Goal: Task Accomplishment & Management: Manage account settings

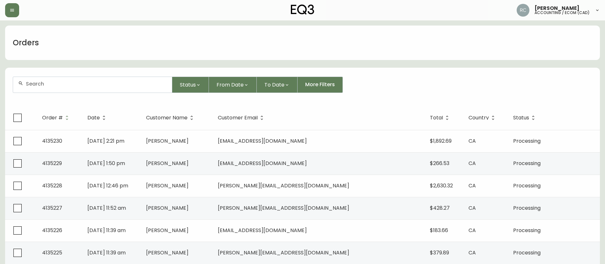
click at [76, 92] on div at bounding box center [92, 85] width 159 height 16
paste input "4134596"
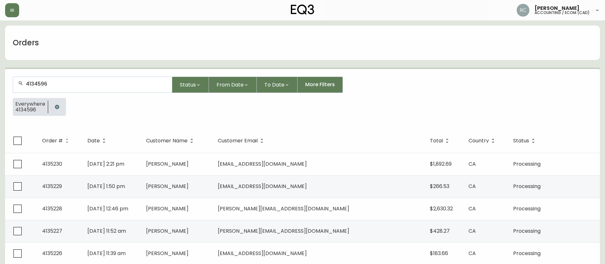
type input "4134596"
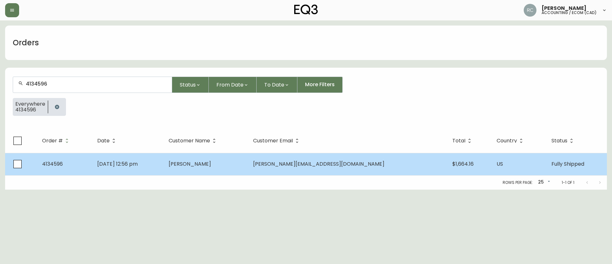
click at [164, 162] on td "Aug 10 2025, 12:56 pm" at bounding box center [127, 164] width 71 height 22
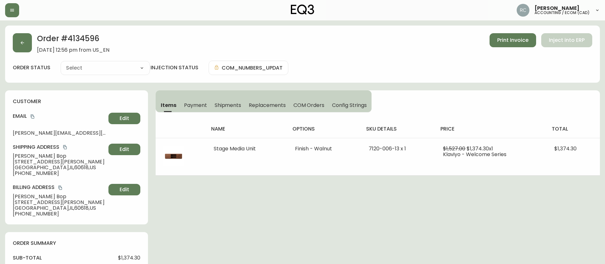
type input "Fully Shipped"
select select "FULLY_SHIPPED"
click at [197, 103] on span "Payment" at bounding box center [195, 105] width 23 height 7
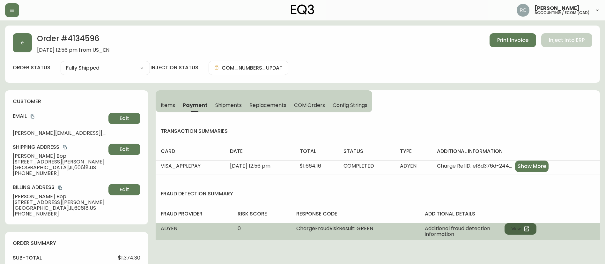
click at [522, 228] on button "View" at bounding box center [520, 228] width 32 height 11
click at [514, 230] on button "View" at bounding box center [520, 228] width 32 height 11
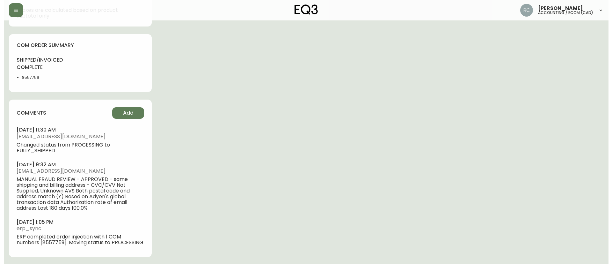
scroll to position [359, 0]
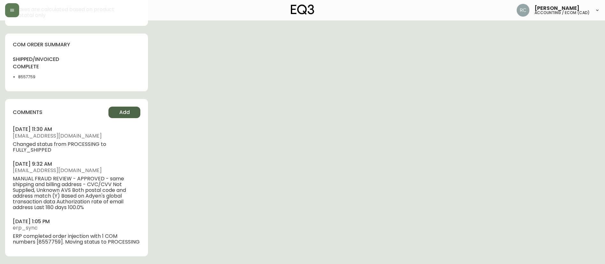
click at [130, 112] on button "Add" at bounding box center [124, 112] width 32 height 11
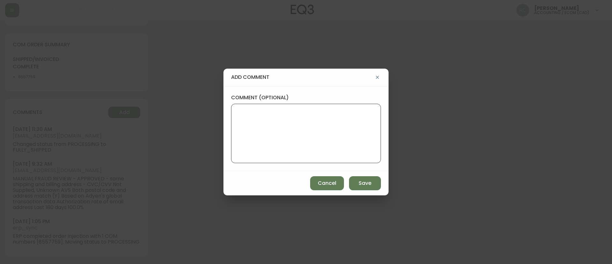
click at [354, 138] on textarea "comment (optional)" at bounding box center [306, 133] width 139 height 51
paste textarea "COMPENSATION TO KEEP AS-IS TICKET# 829026 ORD# 4134596 SKU 7120-006-13 REASON: …"
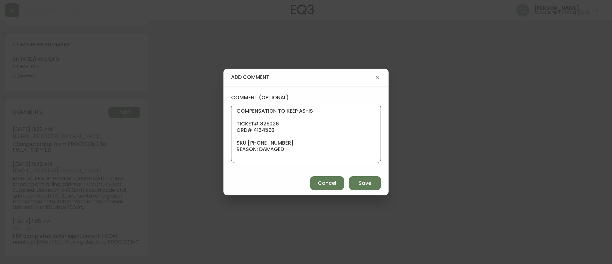
scroll to position [83, 0]
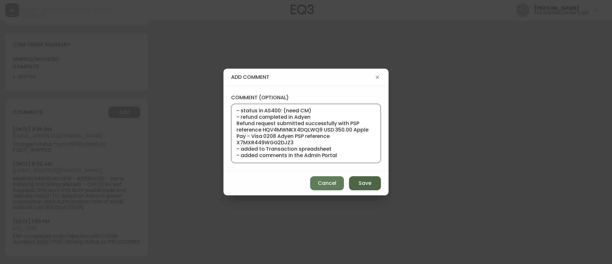
type textarea "COMPENSATION TO KEEP AS-IS TICKET# 829026 ORD# 4134596 SKU 7120-006-13 REASON: …"
click at [364, 184] on span "Save" at bounding box center [365, 183] width 13 height 7
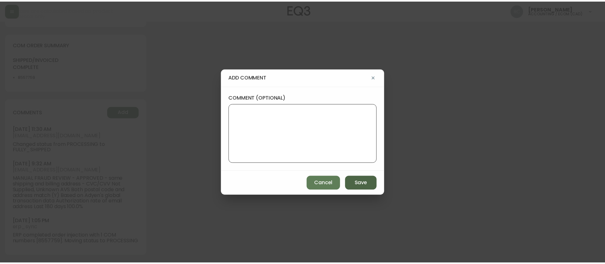
scroll to position [0, 0]
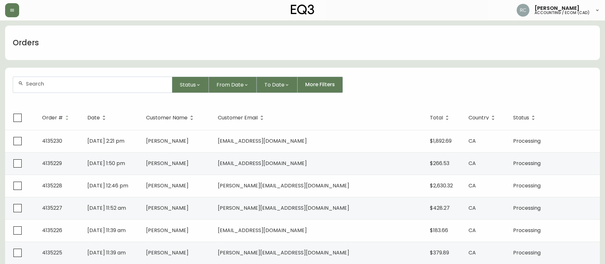
drag, startPoint x: 115, startPoint y: 81, endPoint x: 128, endPoint y: 83, distance: 12.9
click at [115, 81] on div at bounding box center [92, 85] width 159 height 16
paste input "4134435"
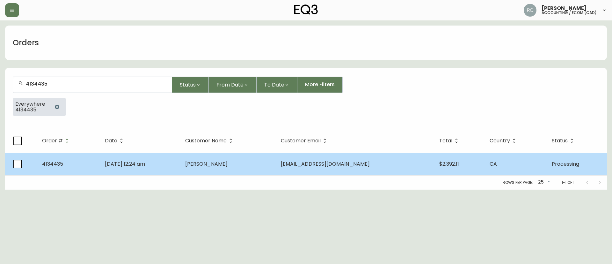
type input "4134435"
drag, startPoint x: 244, startPoint y: 163, endPoint x: 252, endPoint y: 162, distance: 8.0
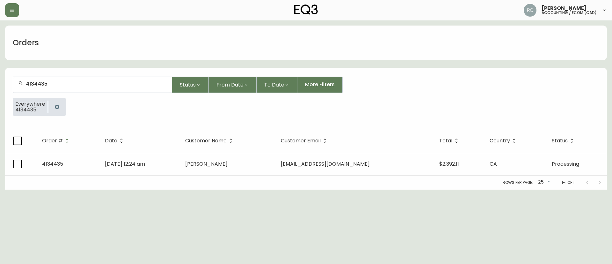
click at [228, 162] on span "Martina Meyer" at bounding box center [206, 163] width 42 height 7
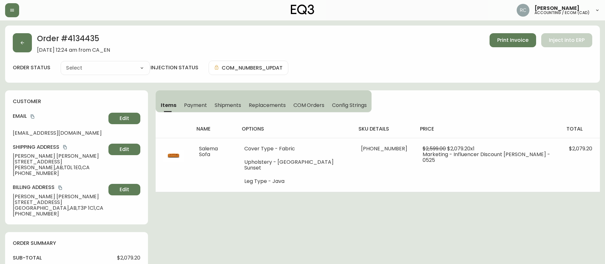
type input "Processing"
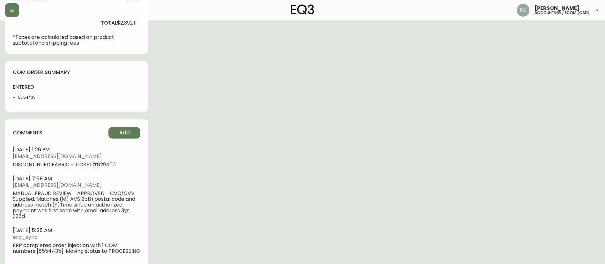
click at [18, 97] on ul "8554435" at bounding box center [31, 97] width 37 height 6
copy li "8554435"
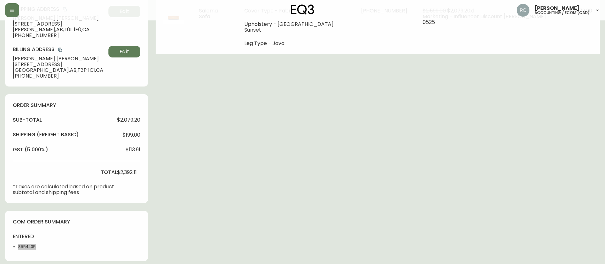
scroll to position [0, 0]
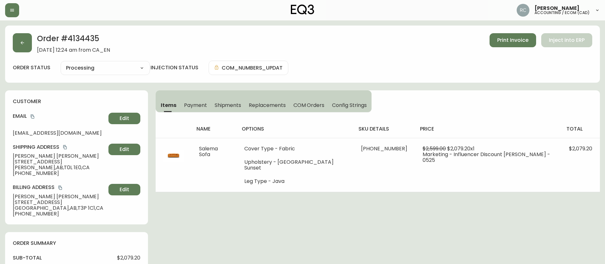
drag, startPoint x: 122, startPoint y: 68, endPoint x: 115, endPoint y: 71, distance: 7.6
click at [121, 68] on select "Cancelled Fully Shipped Processing Partially Shipped" at bounding box center [105, 68] width 89 height 10
click at [61, 63] on select "Cancelled Fully Shipped Processing Partially Shipped" at bounding box center [105, 68] width 89 height 10
select select "PROCESSING"
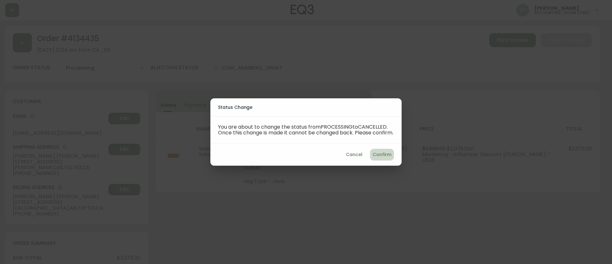
click at [380, 156] on span "Confirm" at bounding box center [382, 155] width 19 height 8
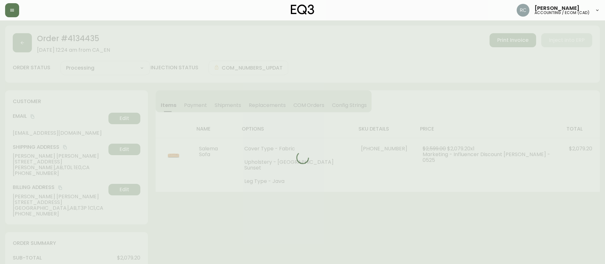
type input "Cancelled"
select select "CANCELLED"
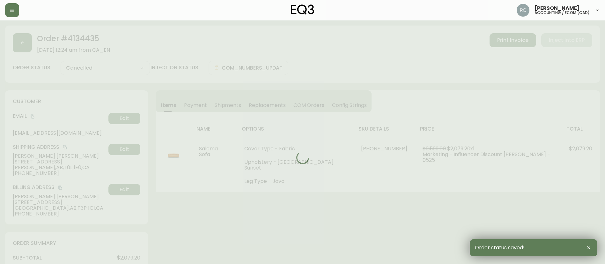
click at [197, 105] on div at bounding box center [302, 158] width 595 height 264
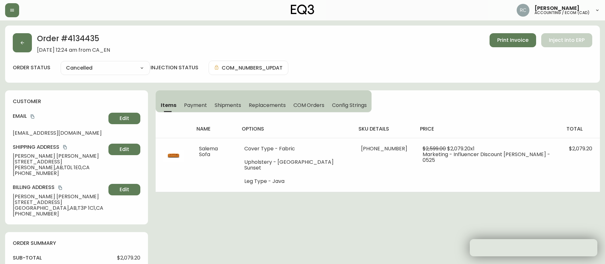
click at [197, 105] on span "Payment" at bounding box center [195, 105] width 23 height 7
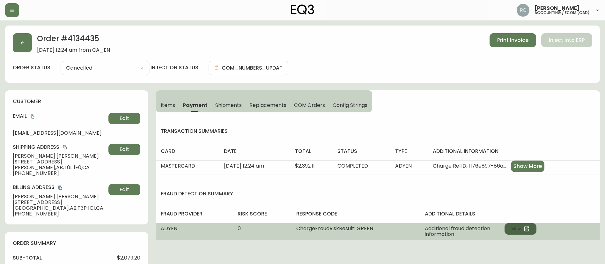
click at [522, 227] on button "View" at bounding box center [520, 228] width 32 height 11
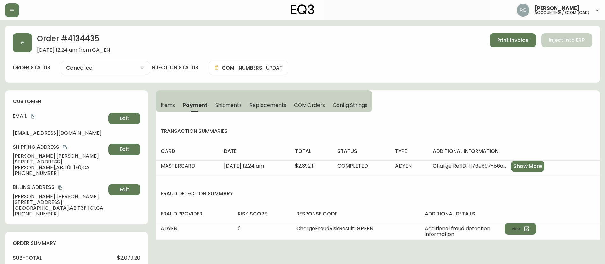
click at [126, 255] on span "$2,079.20" at bounding box center [128, 258] width 23 height 6
click at [126, 256] on span "$2,079.20" at bounding box center [128, 258] width 23 height 6
copy span "2,079.20"
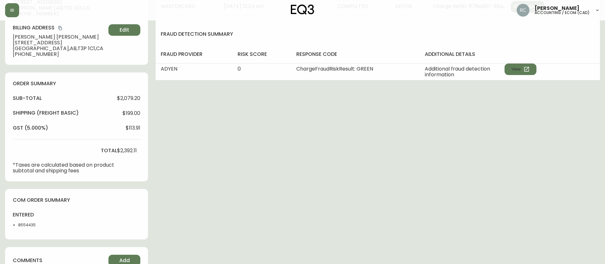
click at [126, 151] on span "$2,392.11" at bounding box center [127, 151] width 20 height 6
copy span "2,392.11"
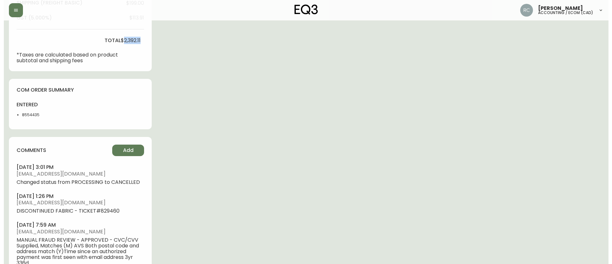
scroll to position [331, 0]
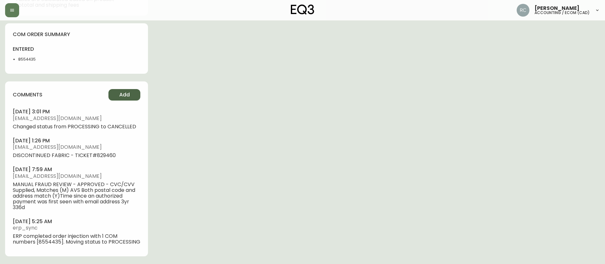
click at [118, 89] on button "Add" at bounding box center [124, 94] width 32 height 11
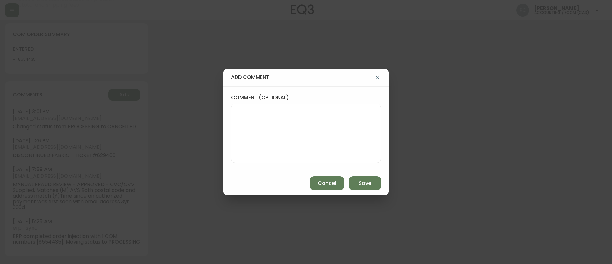
click at [276, 96] on label "comment (optional)" at bounding box center [306, 97] width 150 height 7
click at [276, 108] on textarea "comment (optional)" at bounding box center [306, 133] width 139 height 51
click at [293, 120] on textarea "comment (optional)" at bounding box center [306, 133] width 139 height 51
paste textarea "CANCELLATION - FABRIC DISCONTINUED TICKET# 829460 ORD# 4134435 - status in AS40…"
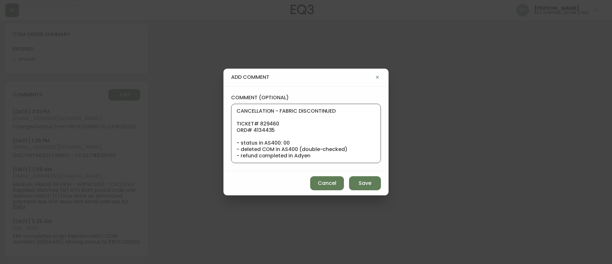
scroll to position [64, 0]
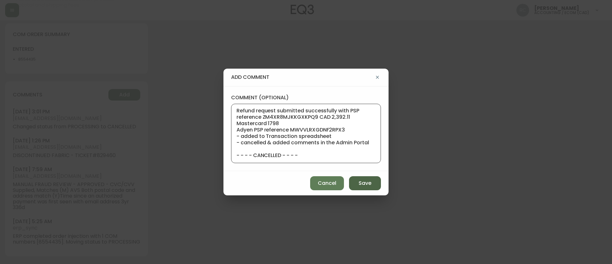
type textarea "CANCELLATION - FABRIC DISCONTINUED TICKET# 829460 ORD# 4134435 - status in AS40…"
click at [355, 183] on button "Save" at bounding box center [365, 183] width 32 height 14
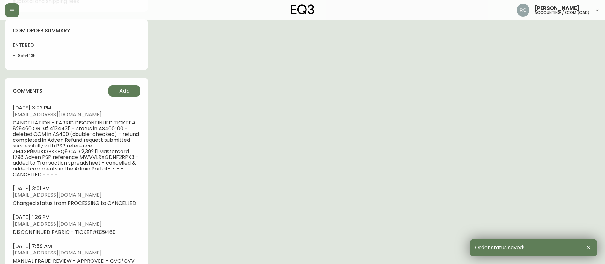
scroll to position [0, 0]
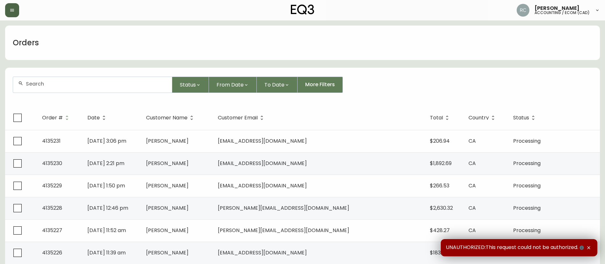
click at [14, 11] on icon "button" at bounding box center [12, 10] width 5 height 5
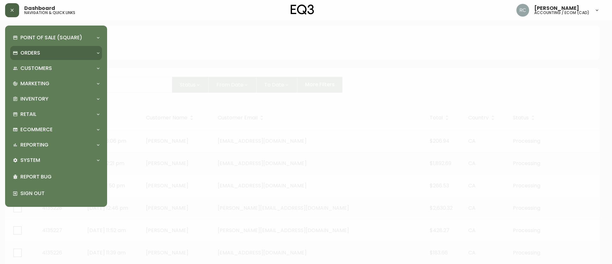
click at [49, 54] on div "Orders" at bounding box center [53, 52] width 80 height 7
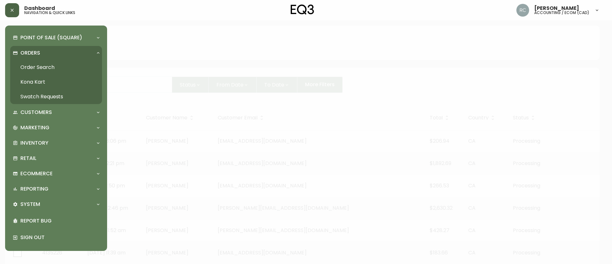
click at [39, 94] on link "Swatch Requests" at bounding box center [56, 96] width 92 height 15
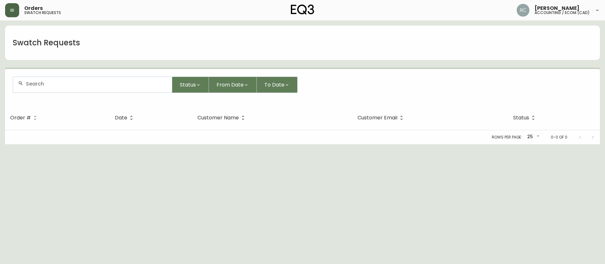
click at [145, 84] on input "text" at bounding box center [96, 84] width 141 height 6
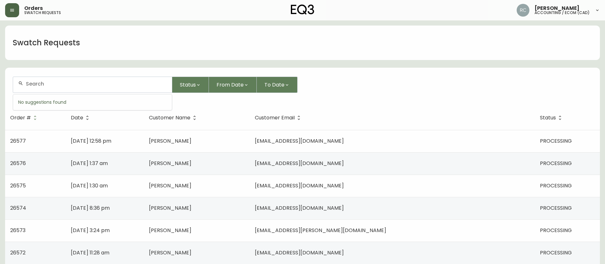
paste input "24811"
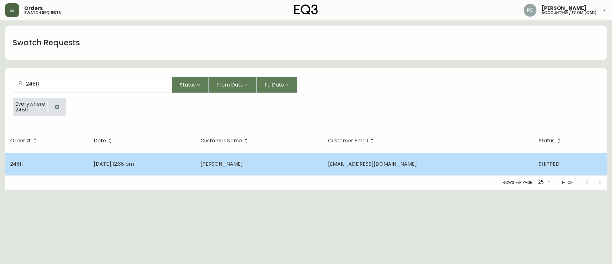
type input "24811"
click at [162, 158] on td "Nov 30 2024, 12:38 pm" at bounding box center [142, 164] width 107 height 22
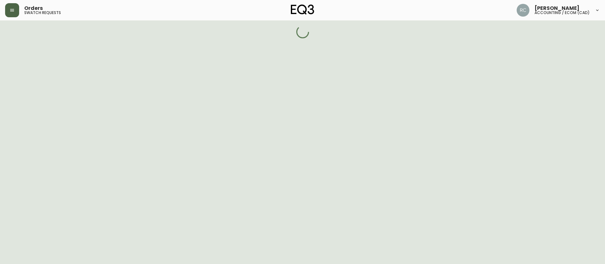
select select "SHIPPED"
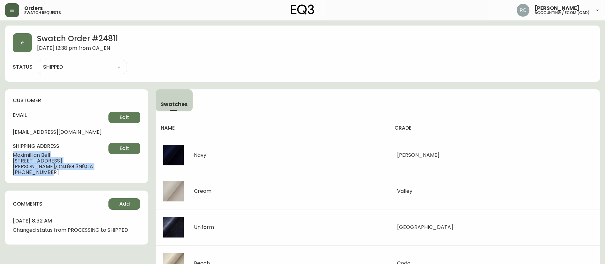
drag, startPoint x: 11, startPoint y: 156, endPoint x: 59, endPoint y: 172, distance: 50.8
click at [59, 172] on div "customer email froggyboy2011@gmail.com Edit shipping address Maximillian Bell 3…" at bounding box center [76, 135] width 143 height 93
copy div "Maximillian Bell 30 Mountain Ave N Hamilton , ON , L8G 3N9 , CA +12896987843"
click at [34, 220] on h4 "december 18, 2024 at 8:32 am" at bounding box center [77, 220] width 128 height 7
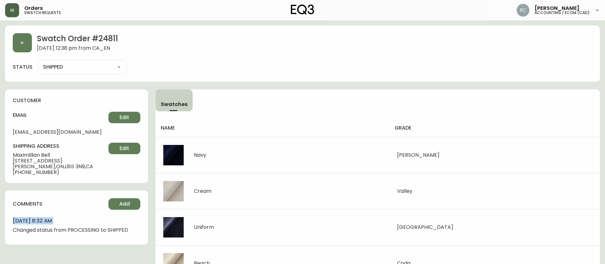
click at [34, 220] on h4 "december 18, 2024 at 8:32 am" at bounding box center [77, 220] width 128 height 7
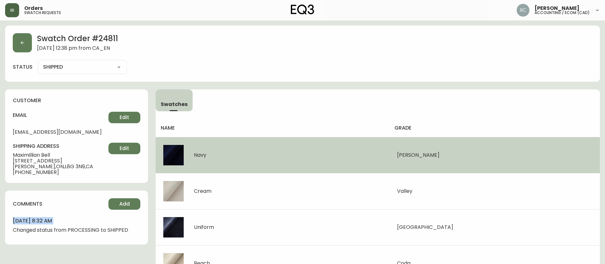
copy li "december 18, 2024 at 8:32 am"
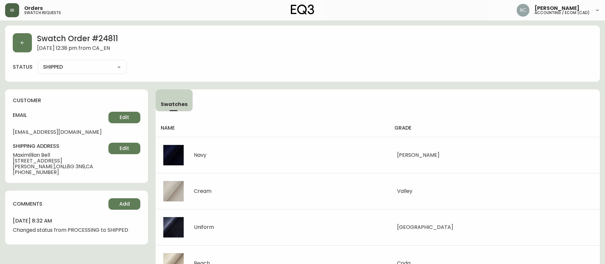
click at [72, 37] on h2 "Swatch Order # 24811" at bounding box center [77, 39] width 81 height 12
copy h2 "Swatch Order # 24811"
click at [36, 155] on span "Maximillian Bell" at bounding box center [61, 155] width 96 height 6
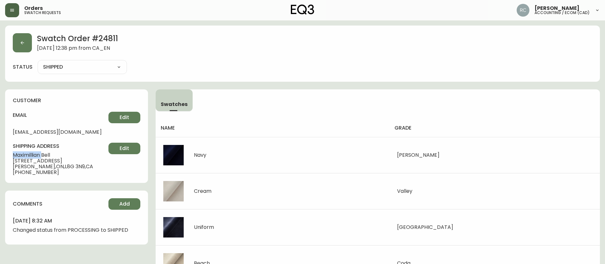
click at [36, 155] on span "Maximillian Bell" at bounding box center [61, 155] width 96 height 6
copy span "Maximillian Bell"
